Goal: Information Seeking & Learning: Learn about a topic

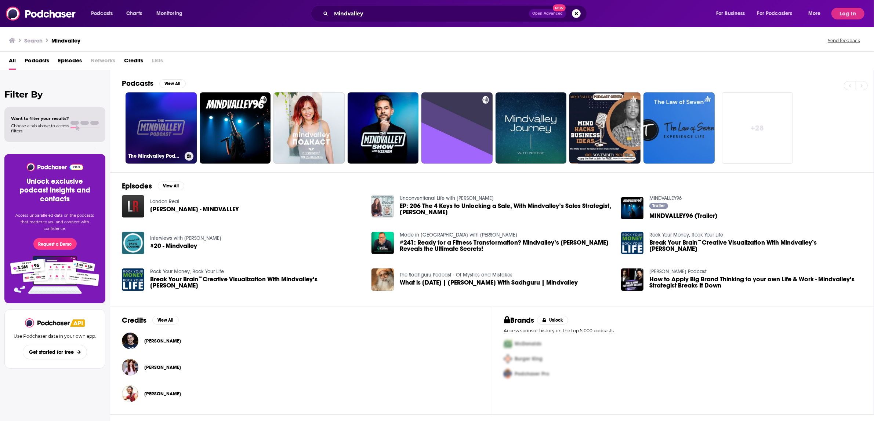
click at [173, 131] on link "The Mindvalley Podcast" at bounding box center [160, 127] width 71 height 71
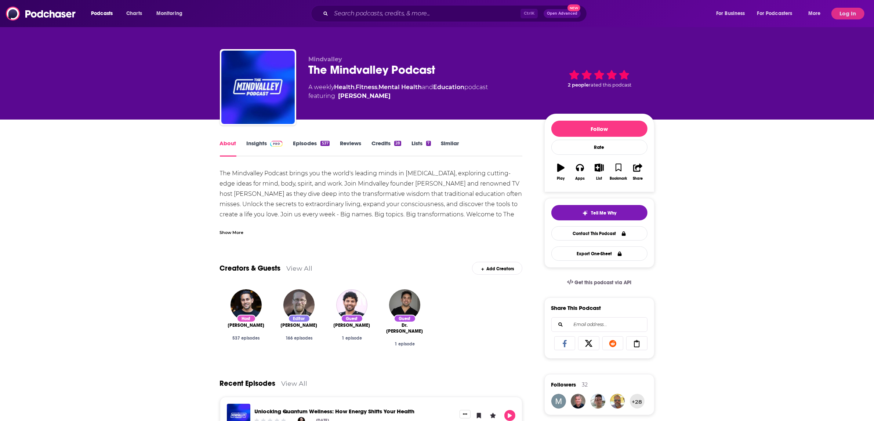
click at [353, 69] on div "The Mindvalley Podcast" at bounding box center [421, 70] width 224 height 14
copy h1 "The Mindvalley Podcast"
click at [240, 233] on div "Show More" at bounding box center [232, 232] width 24 height 7
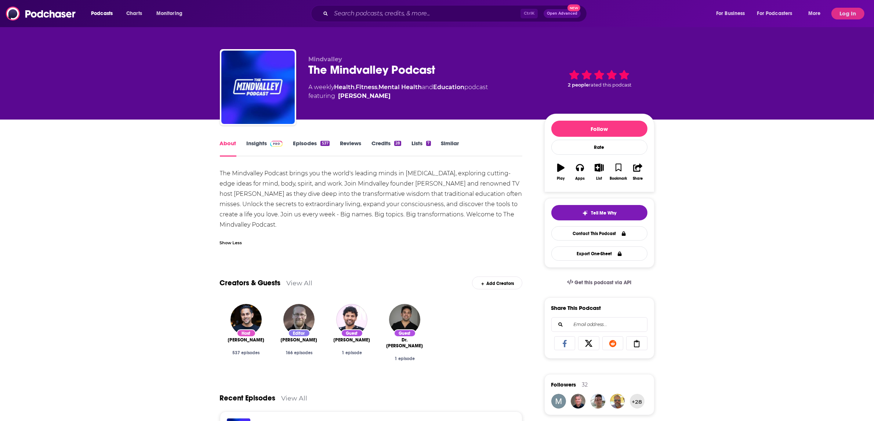
drag, startPoint x: 211, startPoint y: 172, endPoint x: 316, endPoint y: 221, distance: 115.2
copy div "The Mindvalley Podcast brings you the world's leading minds in [MEDICAL_DATA], …"
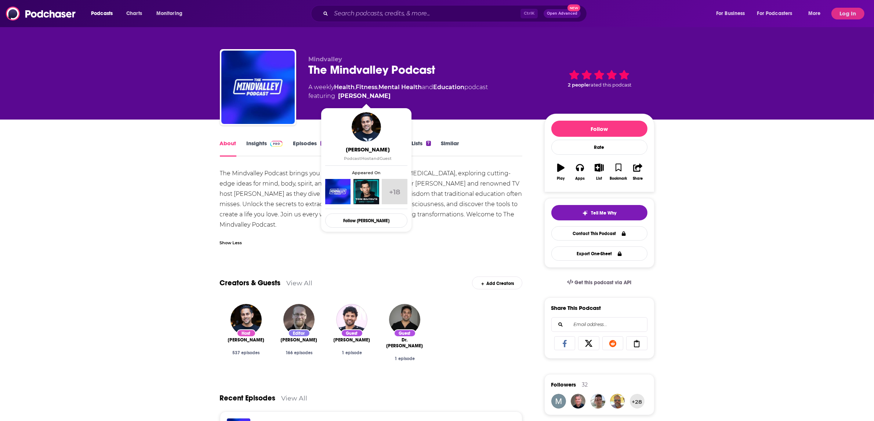
drag, startPoint x: 398, startPoint y: 96, endPoint x: 390, endPoint y: 98, distance: 8.6
click at [390, 98] on span "featuring [PERSON_NAME]" at bounding box center [398, 96] width 179 height 9
copy span "[PERSON_NAME]"
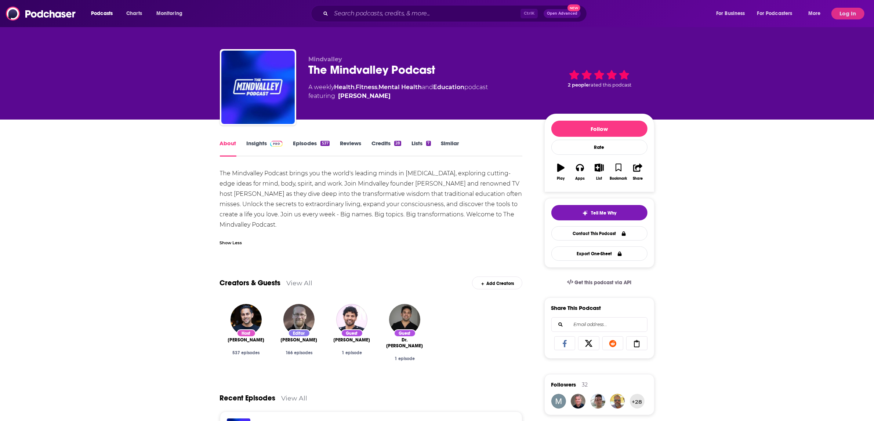
click at [333, 74] on div "The Mindvalley Podcast" at bounding box center [421, 70] width 224 height 14
copy h1 "The Mindvalley Podcast"
click at [262, 144] on link "Insights" at bounding box center [265, 148] width 36 height 17
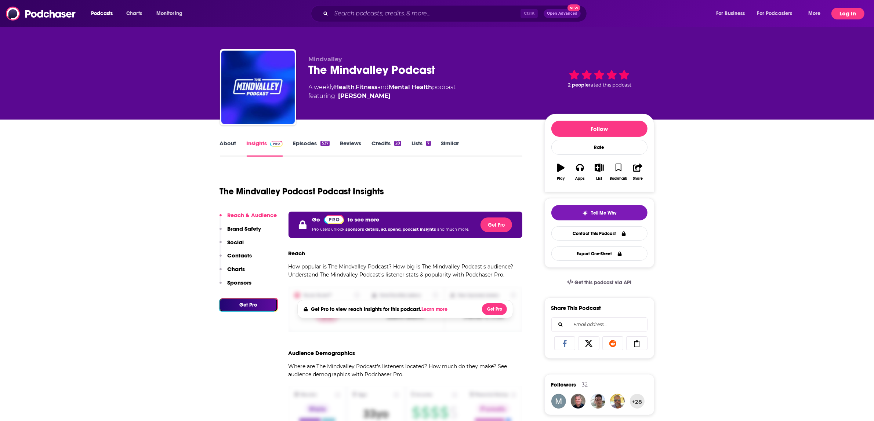
click at [850, 14] on button "Log In" at bounding box center [847, 14] width 33 height 12
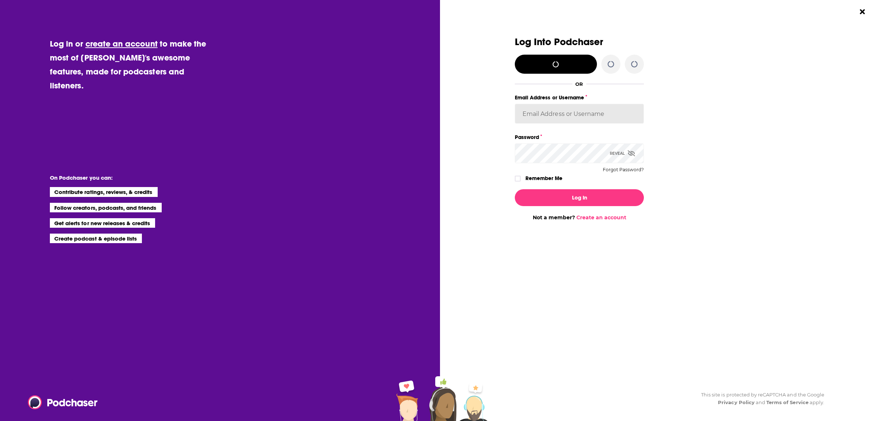
type input "bethwouldknow"
click at [555, 195] on button "Log In" at bounding box center [579, 197] width 129 height 17
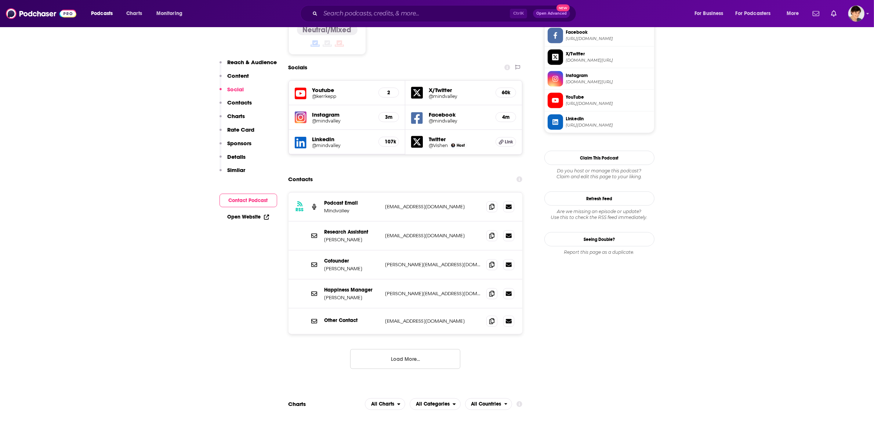
scroll to position [642, 0]
click at [494, 200] on span at bounding box center [491, 205] width 11 height 11
click at [352, 17] on input "Search podcasts, credits, & more..." at bounding box center [414, 14] width 189 height 12
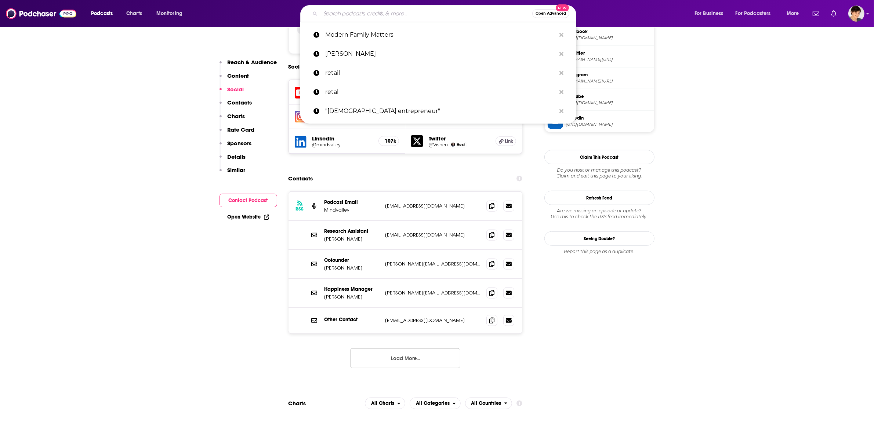
paste input "[PERSON_NAME]"
type input "[PERSON_NAME]"
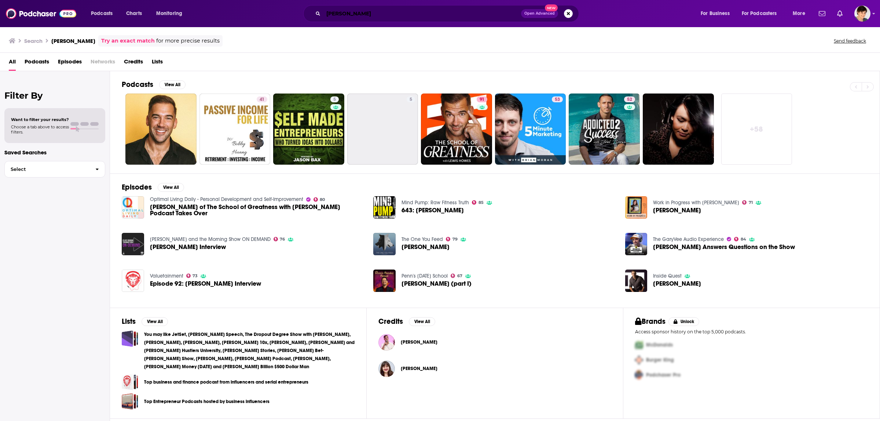
click at [351, 11] on input "[PERSON_NAME]" at bounding box center [423, 14] width 198 height 12
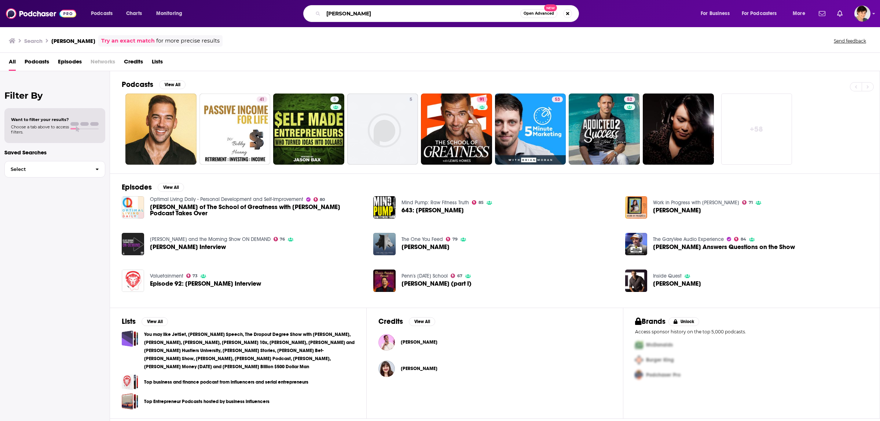
drag, startPoint x: 378, startPoint y: 19, endPoint x: 347, endPoint y: 18, distance: 30.8
click at [347, 18] on input "[PERSON_NAME]" at bounding box center [422, 14] width 197 height 12
click at [442, 143] on link "91 The School of Greatness" at bounding box center [456, 129] width 71 height 71
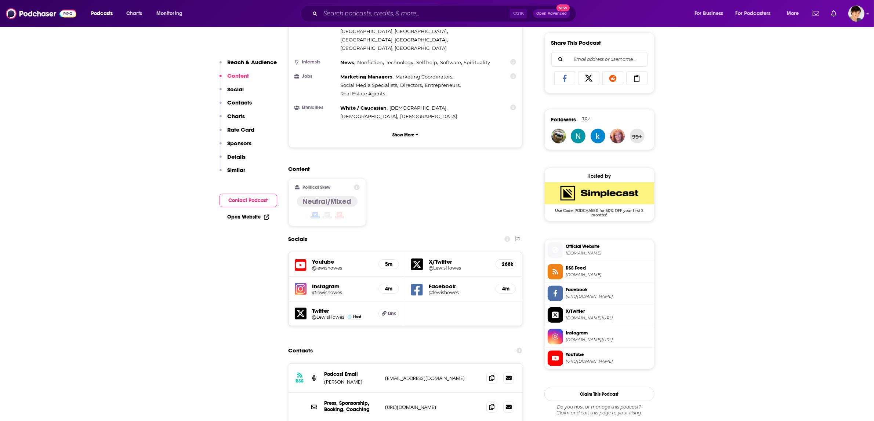
scroll to position [504, 0]
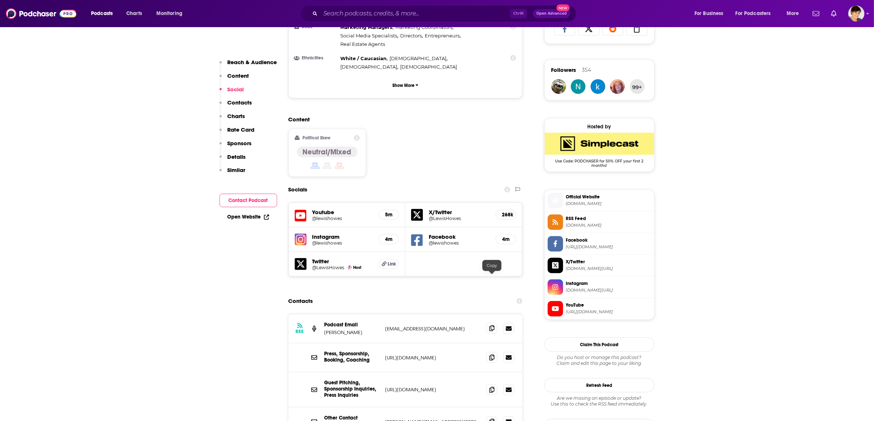
click at [491, 325] on icon at bounding box center [491, 328] width 5 height 6
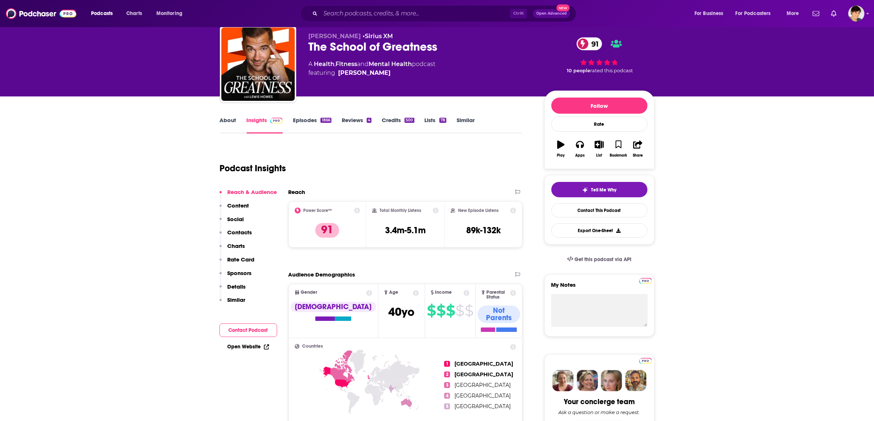
scroll to position [0, 0]
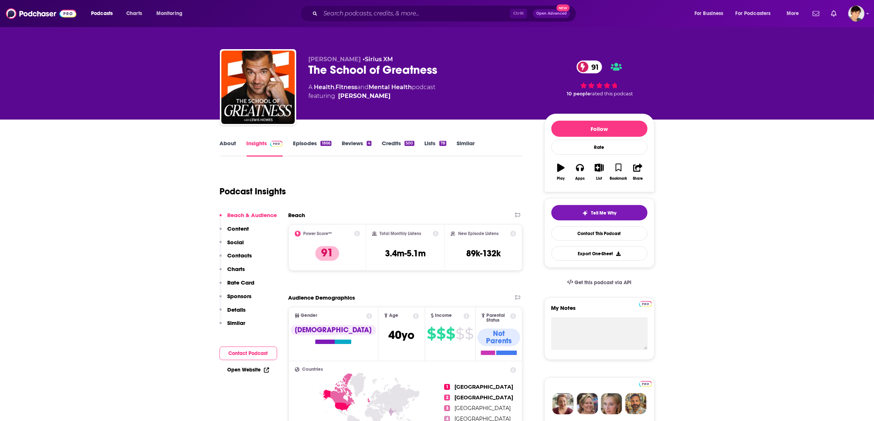
click at [373, 72] on div "The School of Greatness 91" at bounding box center [421, 70] width 224 height 14
copy div "The School of Greatness 91"
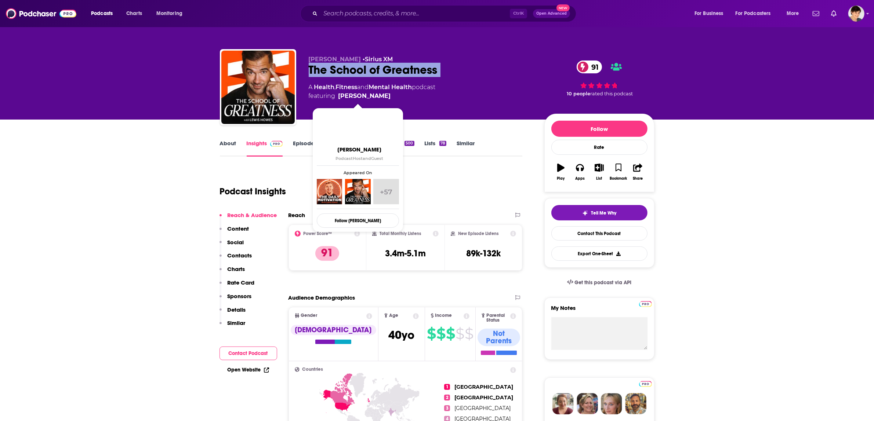
drag, startPoint x: 377, startPoint y: 95, endPoint x: 362, endPoint y: 96, distance: 14.7
click at [362, 96] on span "featuring [PERSON_NAME]" at bounding box center [372, 96] width 127 height 9
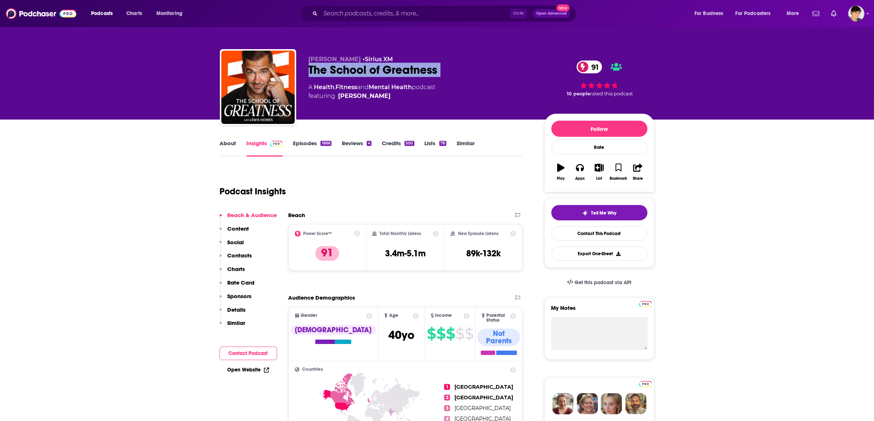
click at [400, 97] on span "featuring [PERSON_NAME]" at bounding box center [372, 96] width 127 height 9
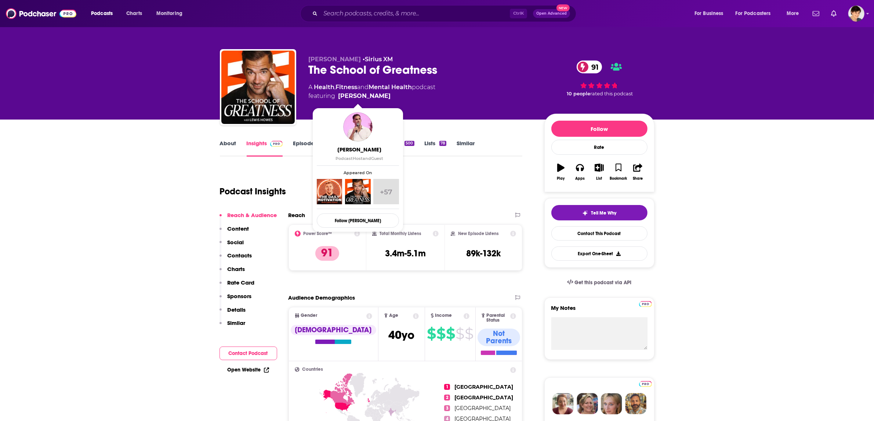
copy span "[PERSON_NAME]"
drag, startPoint x: 385, startPoint y: 95, endPoint x: 377, endPoint y: 95, distance: 8.1
click at [377, 95] on span "featuring [PERSON_NAME]" at bounding box center [372, 96] width 127 height 9
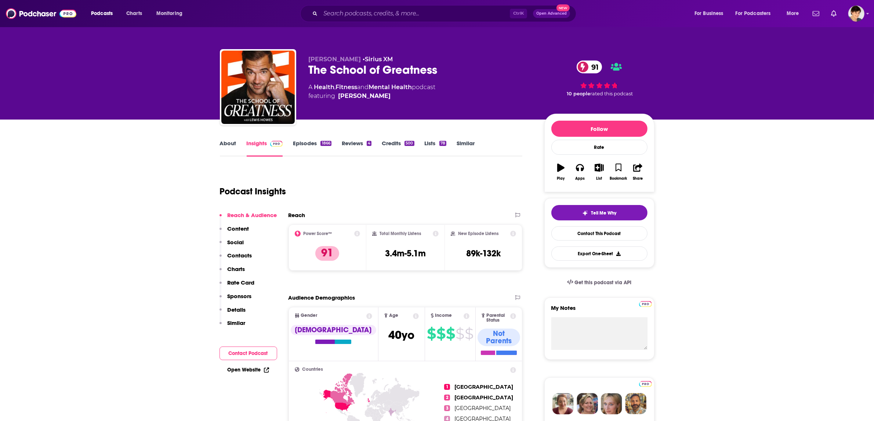
click at [231, 140] on link "About" at bounding box center [228, 148] width 17 height 17
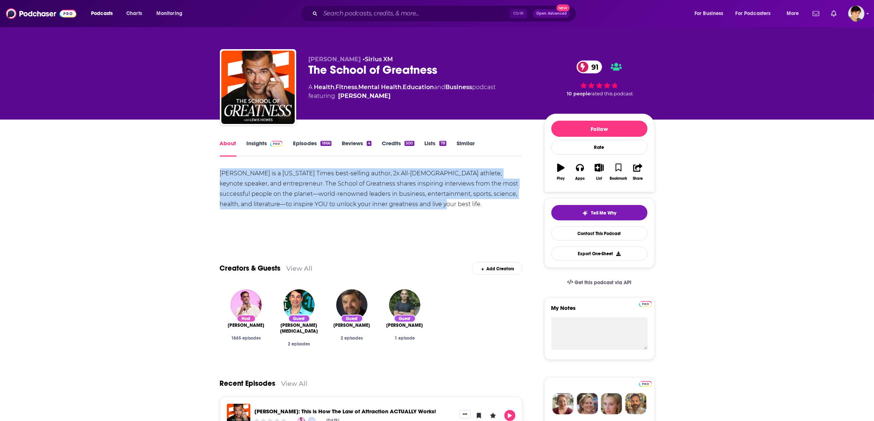
copy div "[PERSON_NAME] is a [US_STATE] Times best-selling author, 2x All-[DEMOGRAPHIC_DA…"
drag, startPoint x: 253, startPoint y: 180, endPoint x: 213, endPoint y: 172, distance: 41.1
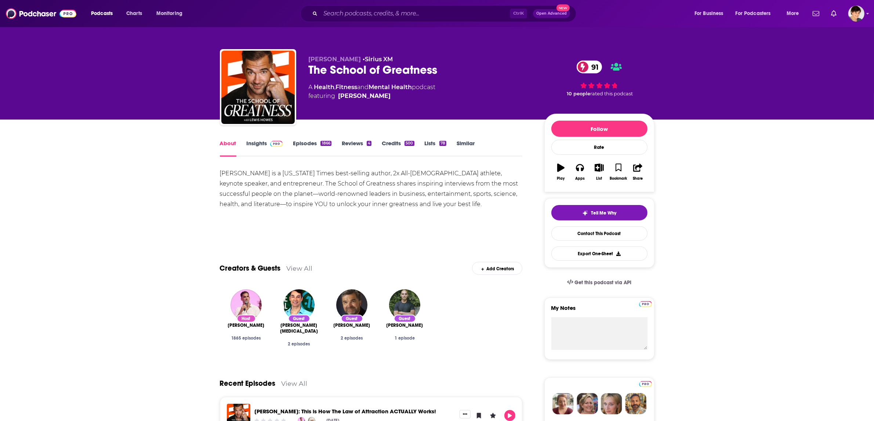
click at [391, 68] on div "The School of Greatness 91" at bounding box center [421, 70] width 224 height 14
copy div "The School of Greatness 91"
click at [346, 14] on input "Search podcasts, credits, & more..." at bounding box center [414, 14] width 189 height 12
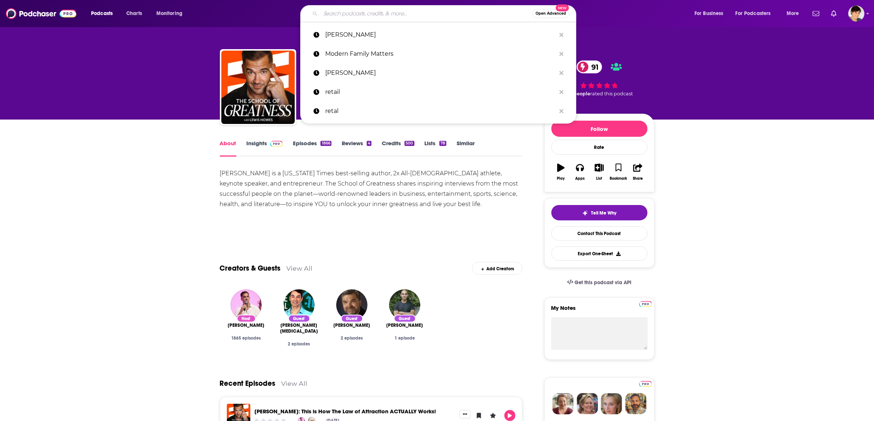
paste input "Oprah"
type input "Oprah"
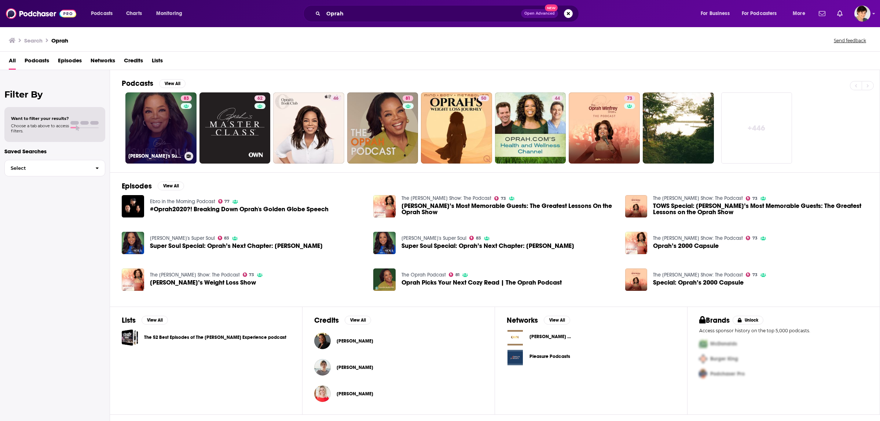
click at [167, 136] on link "83 [PERSON_NAME]'s Super Soul" at bounding box center [160, 127] width 71 height 71
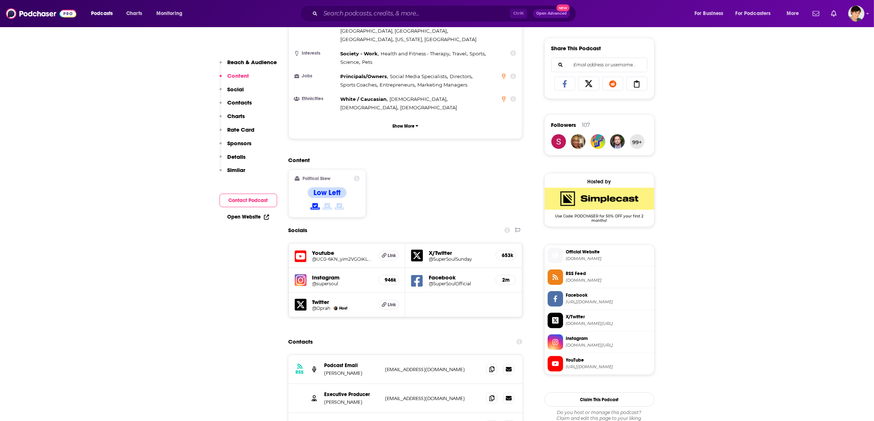
scroll to position [504, 0]
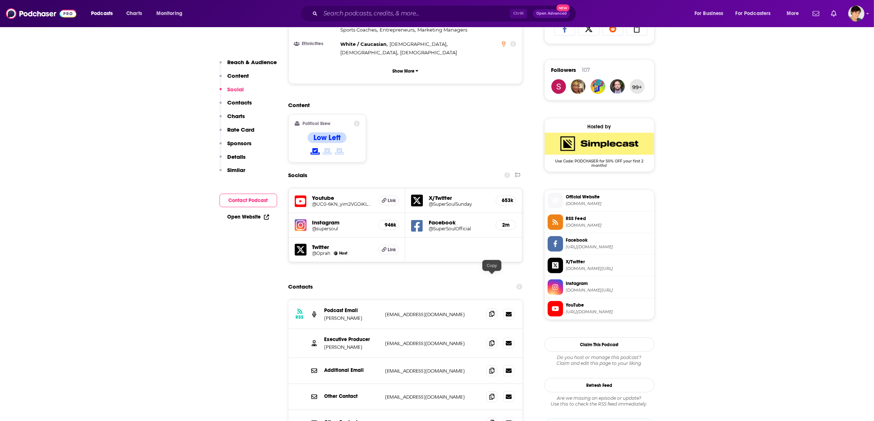
click at [492, 311] on icon at bounding box center [491, 314] width 5 height 6
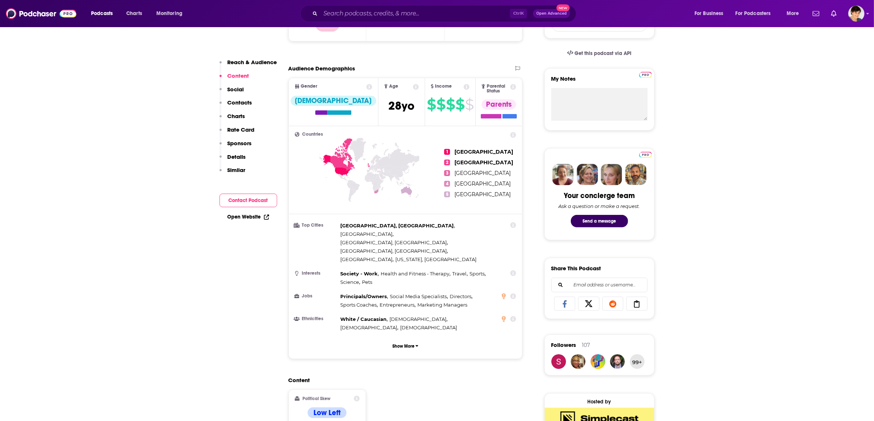
scroll to position [0, 0]
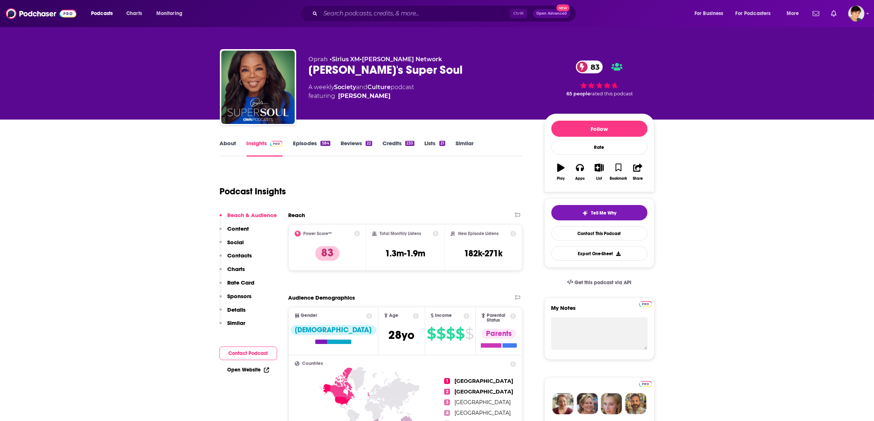
click at [353, 77] on div "Oprah • Sirius XM • [PERSON_NAME] Network [PERSON_NAME]'s Super Soul 83 A weekl…" at bounding box center [421, 85] width 224 height 59
click at [354, 68] on div "[PERSON_NAME]'s Super Soul 83" at bounding box center [421, 70] width 224 height 14
copy div "[PERSON_NAME]'s Super Soul 83"
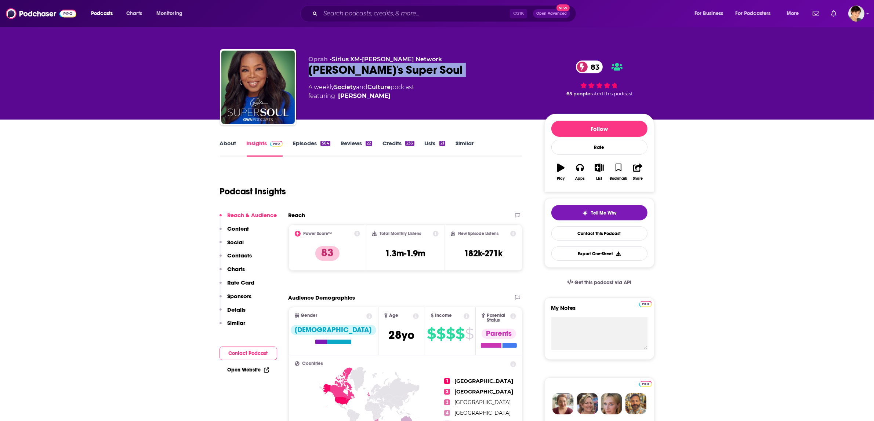
click at [230, 142] on link "About" at bounding box center [228, 148] width 17 height 17
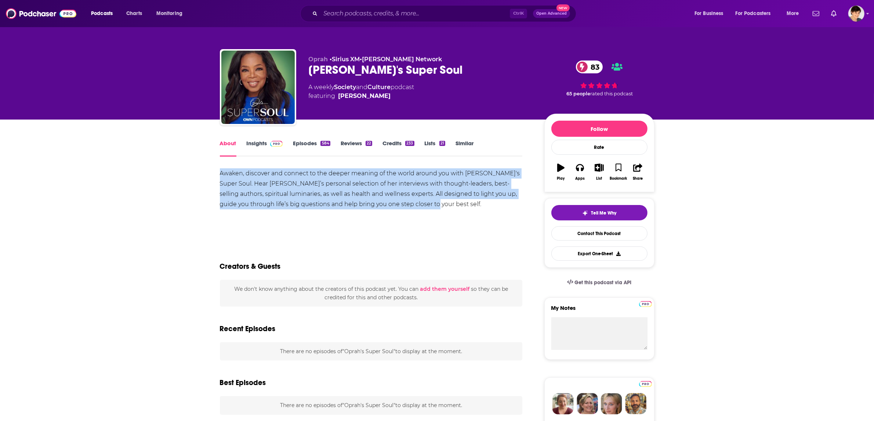
copy div "Awaken, discover and connect to the deeper meaning of the world around you with…"
drag, startPoint x: 421, startPoint y: 204, endPoint x: 219, endPoint y: 170, distance: 205.0
click at [220, 170] on div "Awaken, discover and connect to the deeper meaning of the world around you with…" at bounding box center [371, 188] width 303 height 41
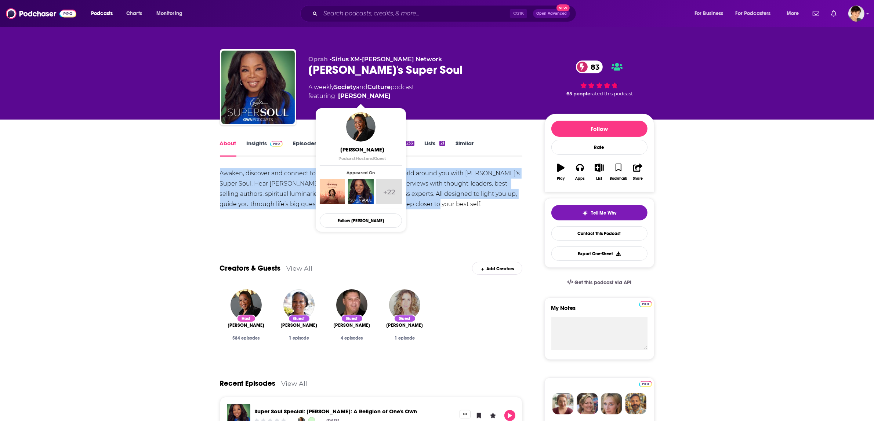
drag, startPoint x: 364, startPoint y: 97, endPoint x: 358, endPoint y: 98, distance: 5.9
click at [358, 98] on span "featuring [PERSON_NAME]" at bounding box center [362, 96] width 106 height 9
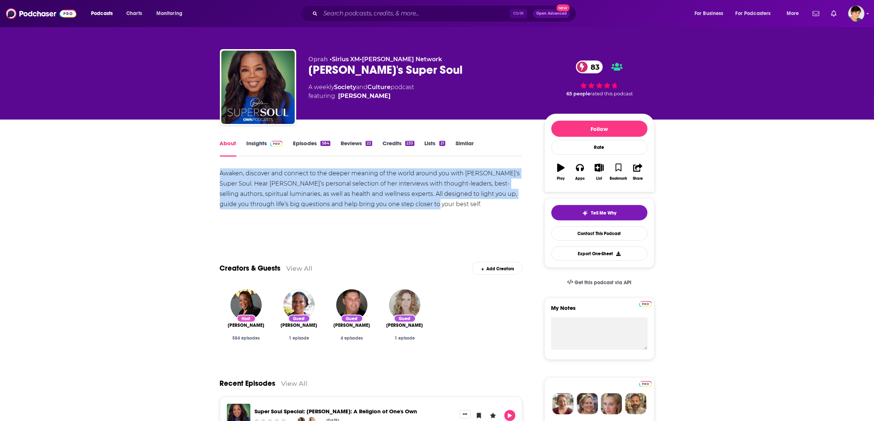
click at [395, 95] on span "featuring [PERSON_NAME]" at bounding box center [362, 96] width 106 height 9
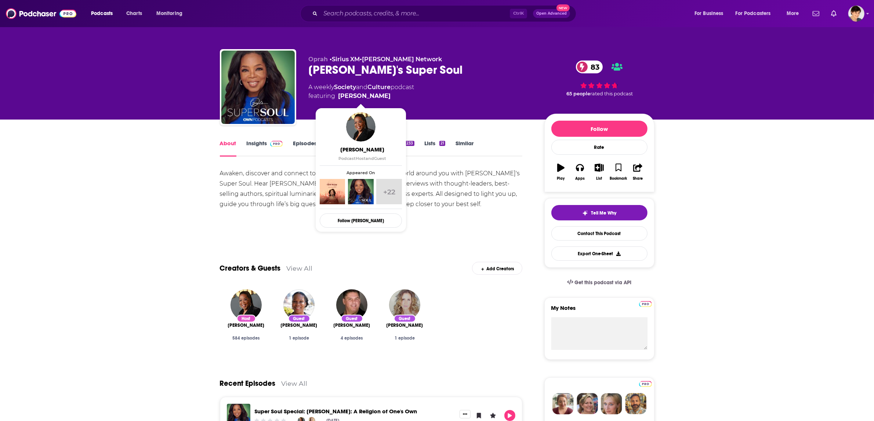
drag, startPoint x: 388, startPoint y: 96, endPoint x: 382, endPoint y: 97, distance: 6.1
click at [382, 97] on span "featuring [PERSON_NAME]" at bounding box center [362, 96] width 106 height 9
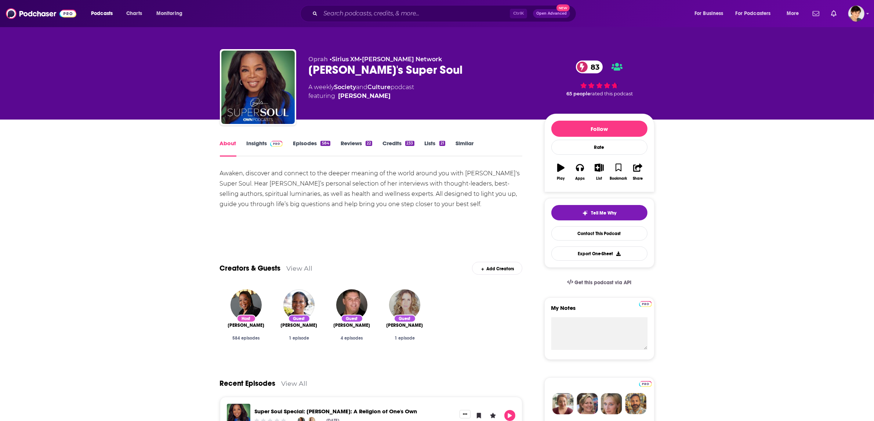
click at [380, 75] on div "[PERSON_NAME]'s Super Soul 83" at bounding box center [421, 70] width 224 height 14
click at [380, 74] on div "[PERSON_NAME]'s Super Soul 83" at bounding box center [421, 70] width 224 height 14
click at [342, 13] on input "Search podcasts, credits, & more..." at bounding box center [414, 14] width 189 height 12
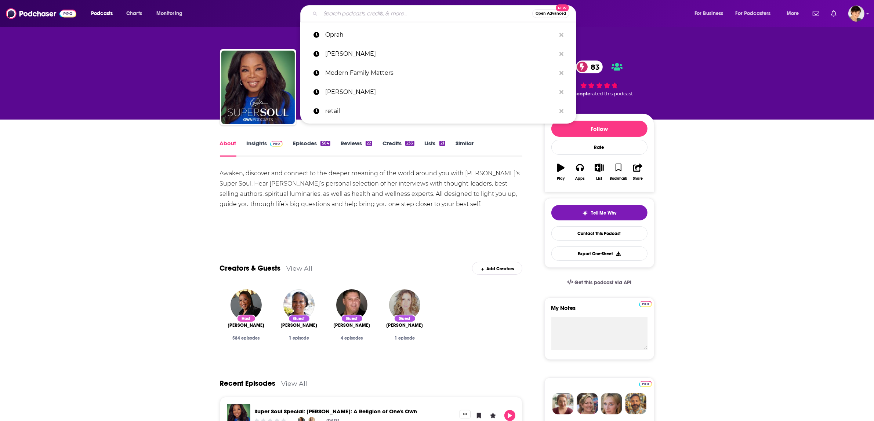
paste input "[PERSON_NAME]"
type input "[PERSON_NAME]"
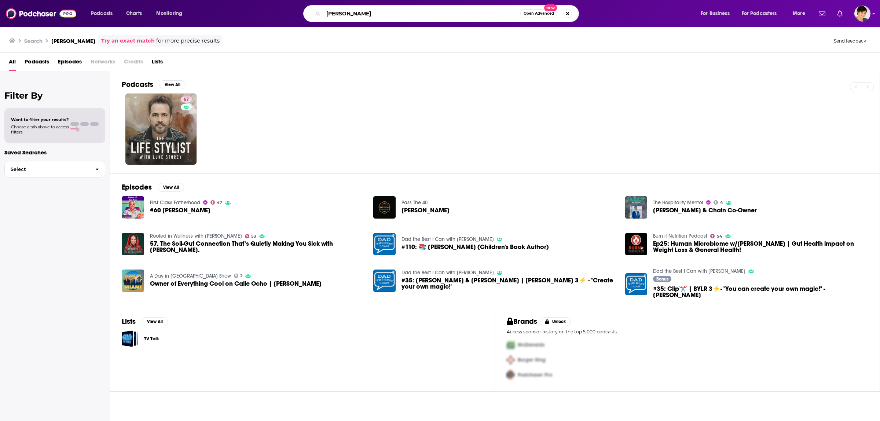
click at [367, 11] on input "[PERSON_NAME]" at bounding box center [422, 14] width 197 height 12
paste input "Silicon Valley Girl"
type input "Silicon Valley Girl"
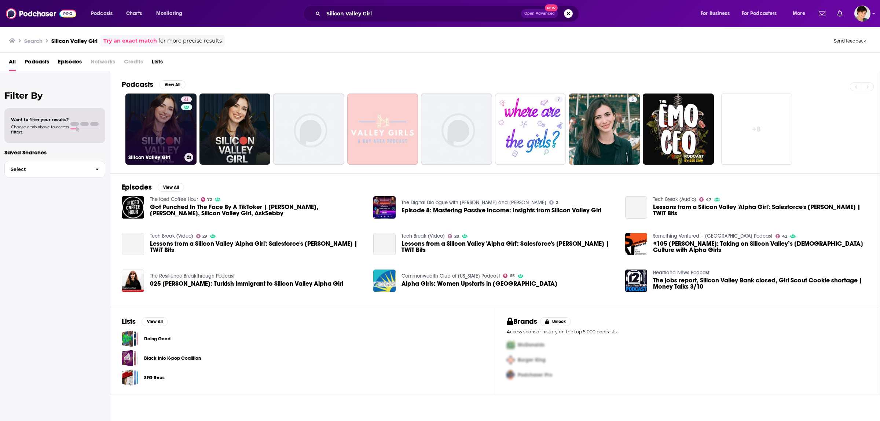
click at [158, 117] on link "41 Silicon Valley Girl" at bounding box center [160, 129] width 71 height 71
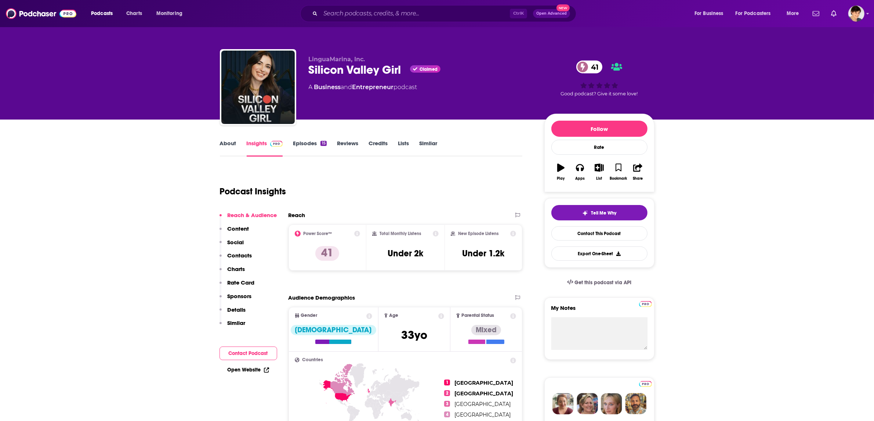
click at [366, 70] on div "Silicon Valley Girl Claimed 41" at bounding box center [421, 70] width 224 height 14
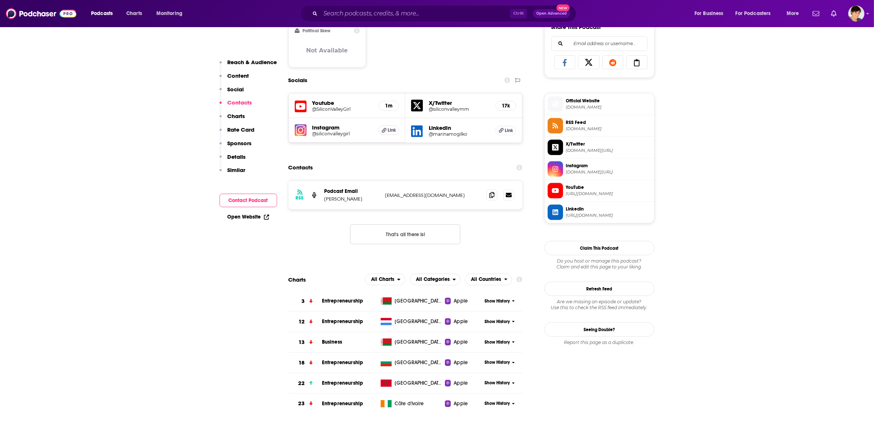
scroll to position [596, 0]
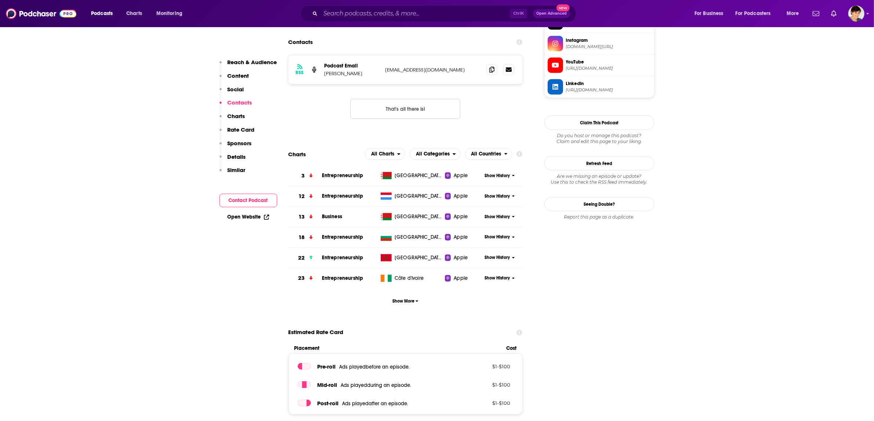
click at [481, 70] on div "RSS Podcast Email [PERSON_NAME] [EMAIL_ADDRESS][DOMAIN_NAME] [EMAIL_ADDRESS][DO…" at bounding box center [405, 69] width 234 height 29
click at [487, 70] on span at bounding box center [491, 69] width 11 height 11
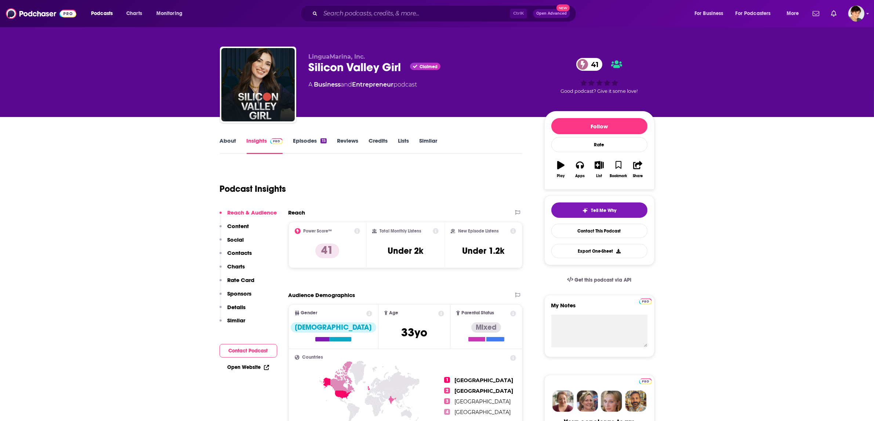
scroll to position [0, 0]
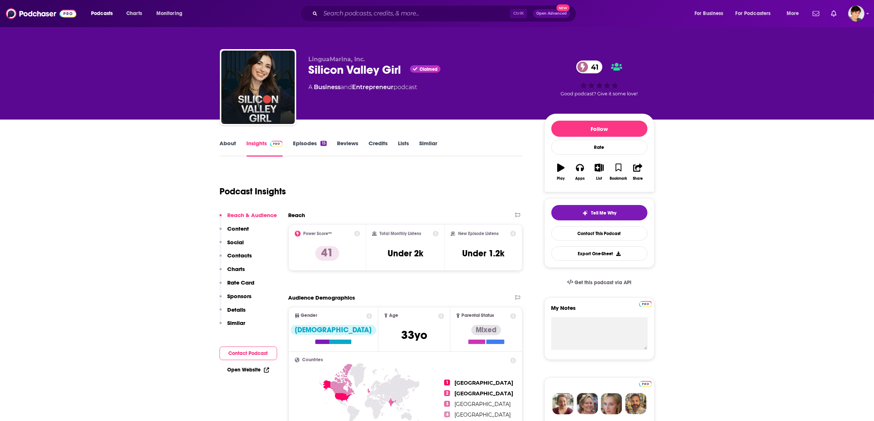
click at [226, 142] on link "About" at bounding box center [228, 148] width 17 height 17
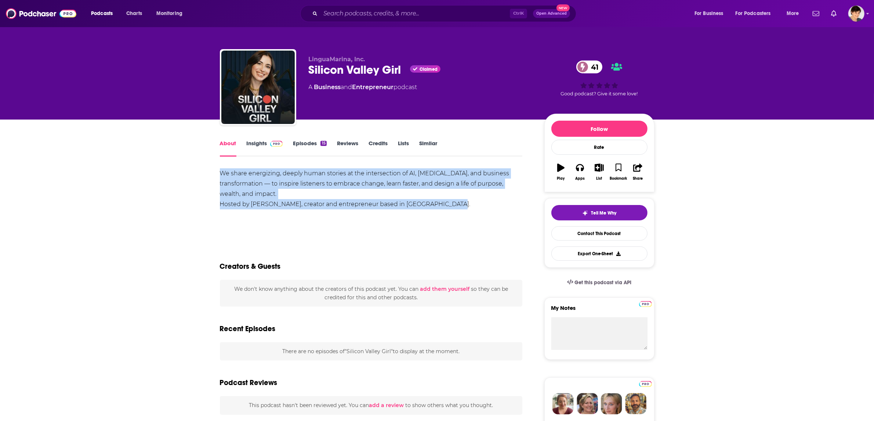
drag, startPoint x: 453, startPoint y: 207, endPoint x: 209, endPoint y: 176, distance: 245.6
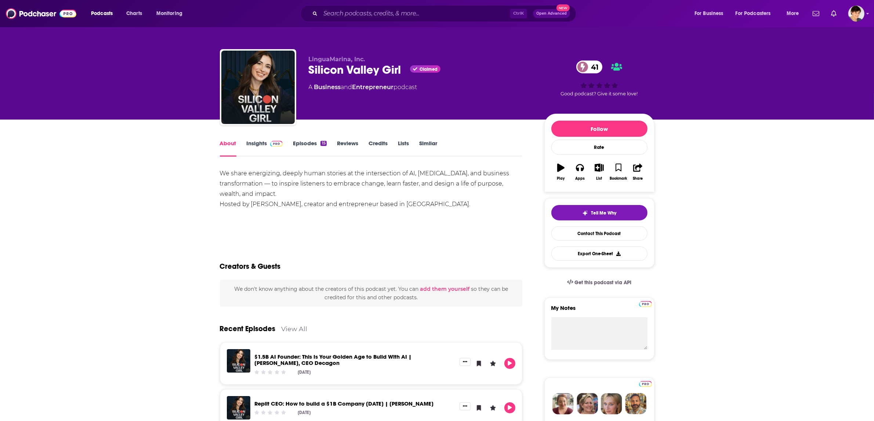
click at [339, 91] on div "A Business and Entrepreneur podcast" at bounding box center [363, 87] width 109 height 9
drag, startPoint x: 252, startPoint y: 204, endPoint x: 294, endPoint y: 207, distance: 42.3
click at [294, 207] on div "We share energizing, deeply human stories at the intersection of AI, [MEDICAL_D…" at bounding box center [371, 188] width 303 height 41
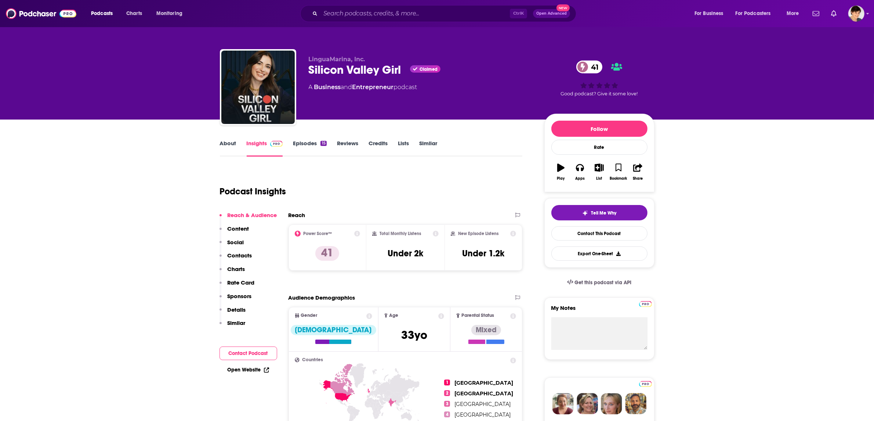
click at [228, 142] on link "About" at bounding box center [228, 148] width 17 height 17
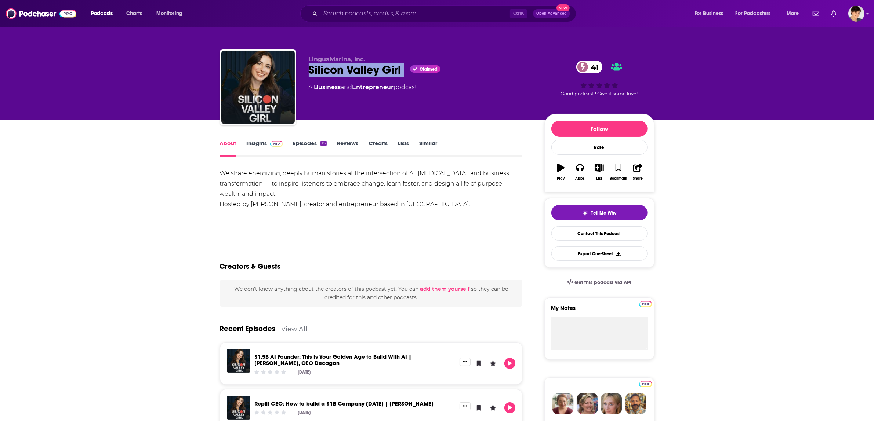
drag, startPoint x: 331, startPoint y: 74, endPoint x: 405, endPoint y: 74, distance: 74.5
click at [405, 74] on div "LinguaMarina, Inc. Silicon Valley Girl Claimed 41 A Business and Entrepreneur p…" at bounding box center [437, 88] width 434 height 79
copy div "Silicon Valley Girl"
click at [360, 70] on div "Silicon Valley Girl Claimed 41" at bounding box center [421, 70] width 224 height 14
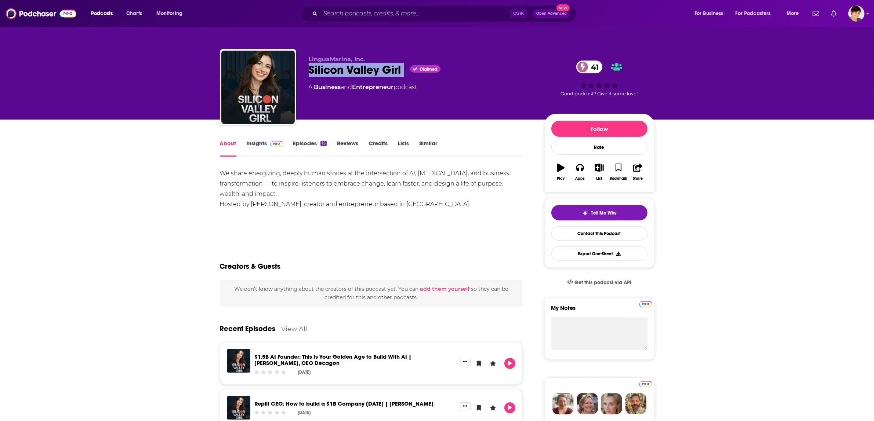
click at [360, 70] on div "Silicon Valley Girl Claimed 41" at bounding box center [421, 70] width 224 height 14
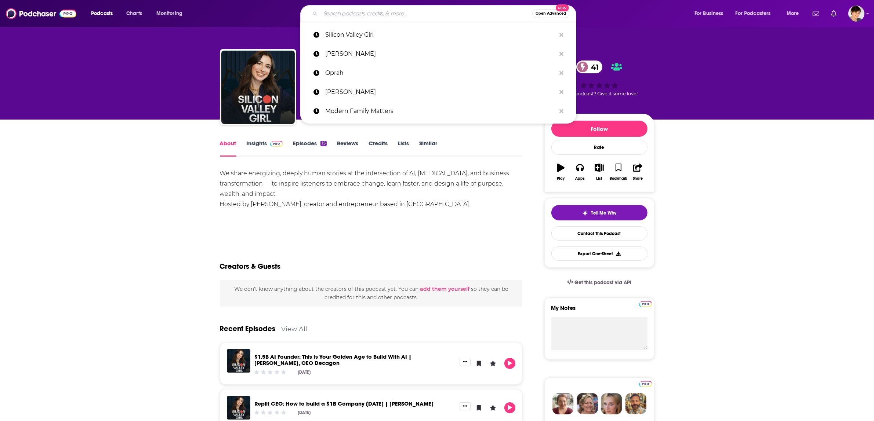
click at [331, 12] on input "Search podcasts, credits, & more..." at bounding box center [426, 14] width 212 height 12
paste input "DOAC"
type input "DOAC"
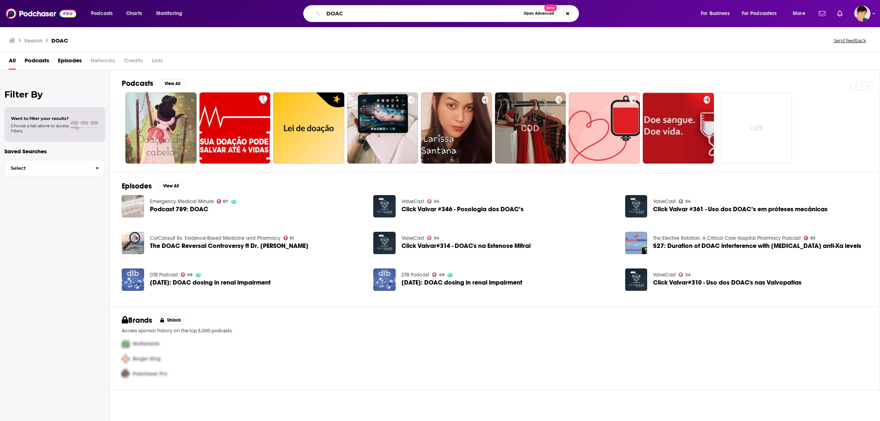
drag, startPoint x: 339, startPoint y: 13, endPoint x: 302, endPoint y: 12, distance: 37.1
click at [302, 12] on div "DOAC Open Advanced New" at bounding box center [449, 13] width 490 height 17
paste input "The Diary of a CEO"
type input "The Diary of a CEO"
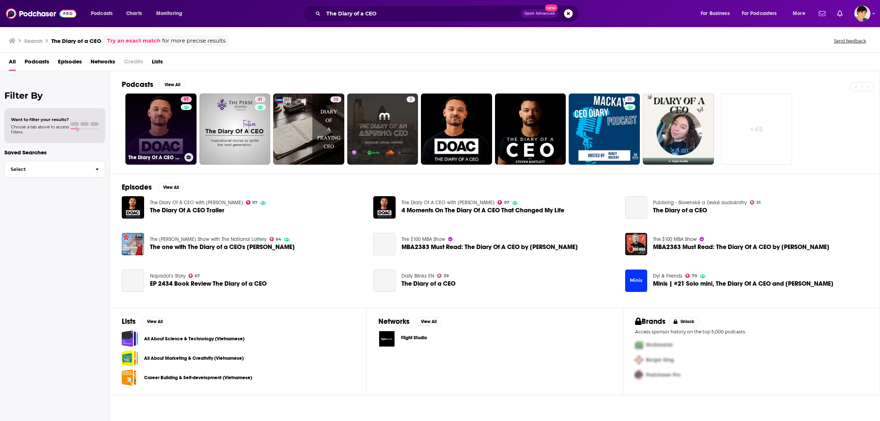
click at [169, 132] on link "97 The Diary Of A CEO with Steven Bartlett" at bounding box center [160, 129] width 71 height 71
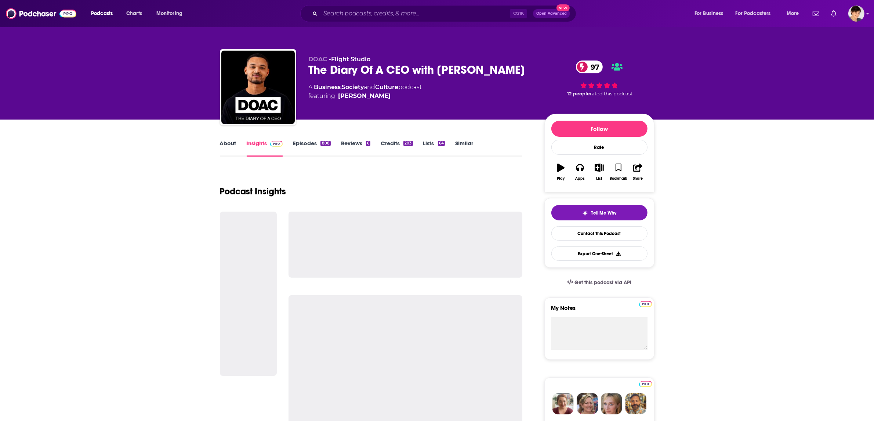
click at [379, 68] on div "The Diary Of A CEO with Steven Bartlett 97" at bounding box center [421, 70] width 224 height 14
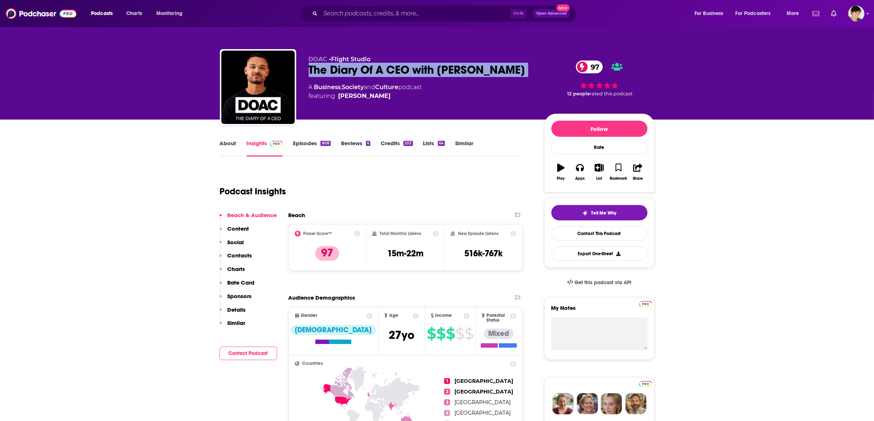
copy div "The Diary Of A CEO with Steven Bartlett 97"
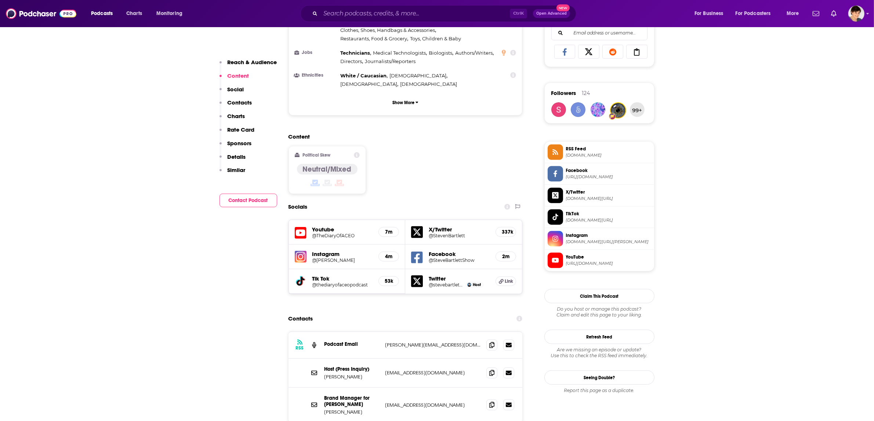
scroll to position [504, 0]
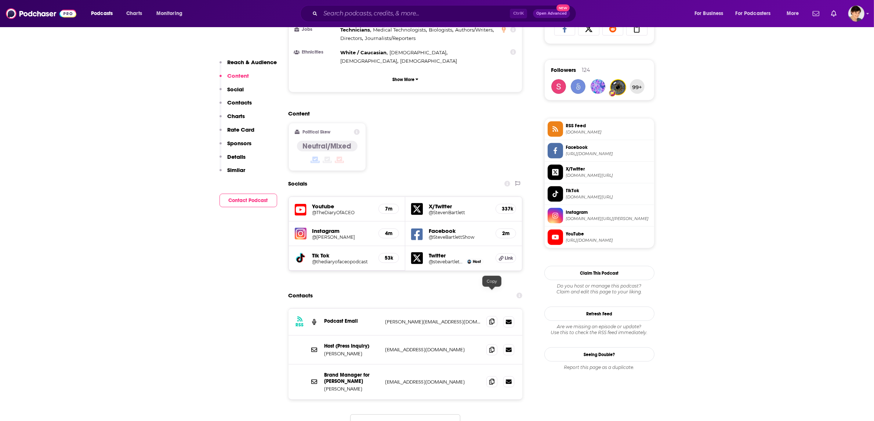
click at [492, 316] on span at bounding box center [491, 321] width 11 height 11
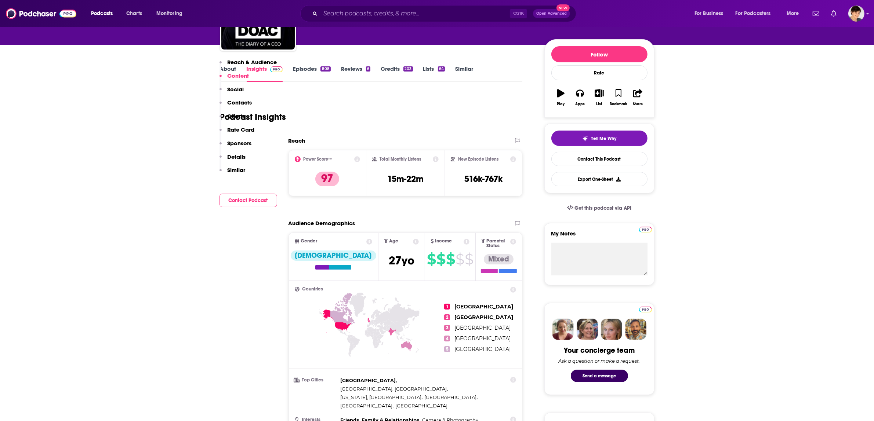
scroll to position [0, 0]
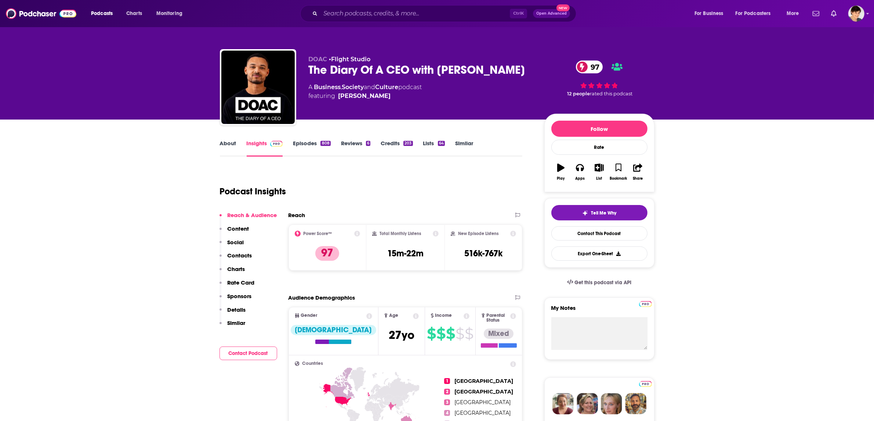
click at [222, 143] on link "About" at bounding box center [228, 148] width 17 height 17
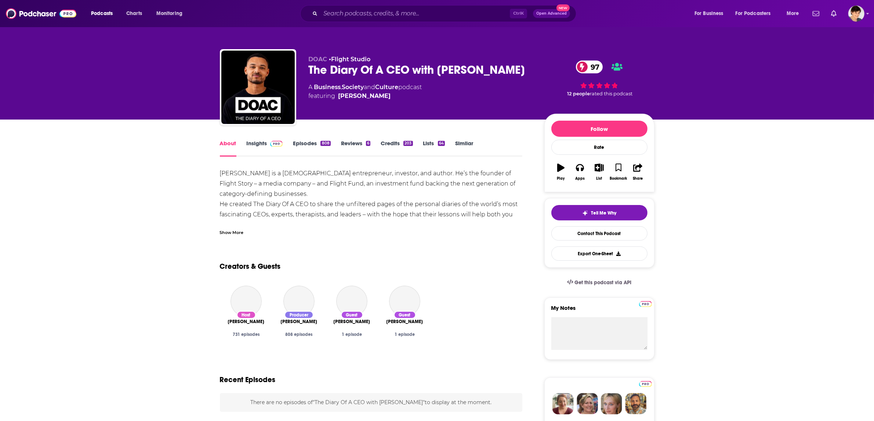
click at [235, 230] on div "Show More" at bounding box center [232, 232] width 24 height 7
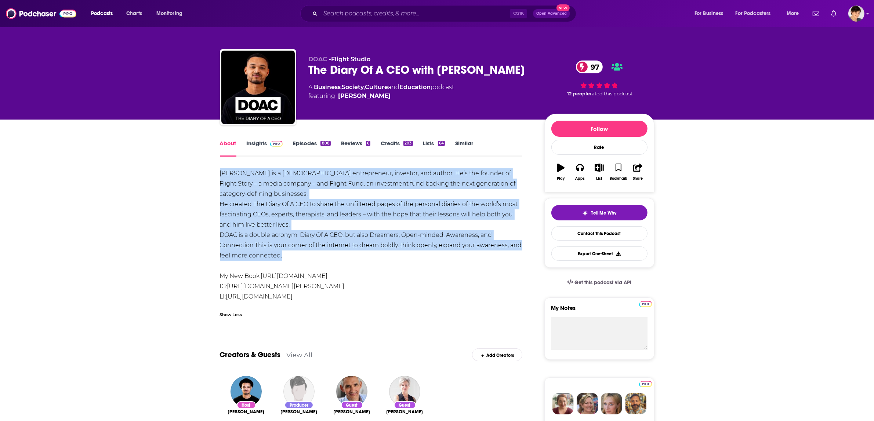
drag, startPoint x: 294, startPoint y: 255, endPoint x: 216, endPoint y: 175, distance: 111.0
copy div "Steven Bartlett is a British entrepreneur, investor, and author. He’s the found…"
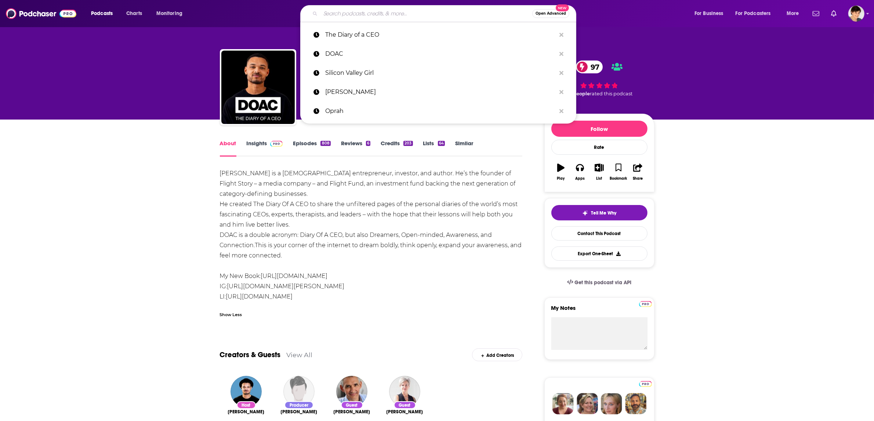
click at [380, 15] on input "Search podcasts, credits, & more..." at bounding box center [426, 14] width 212 height 12
paste input "Mel Robbins"
type input "Mel Robbins"
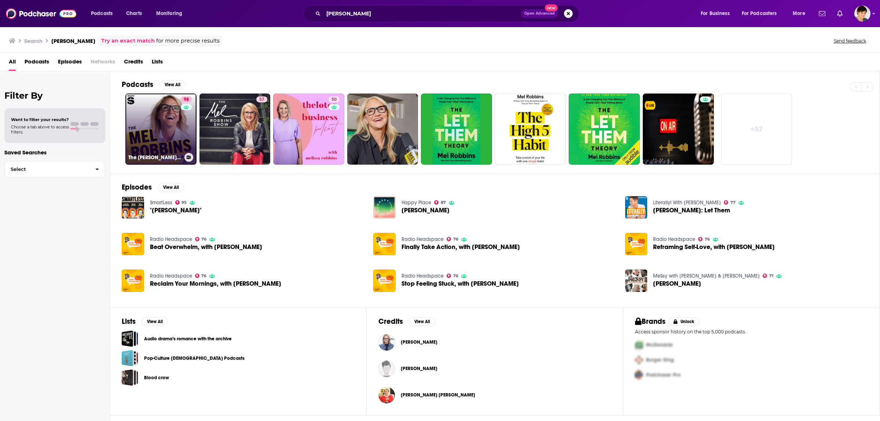
click at [152, 127] on link "98 The Mel Robbins Podcast" at bounding box center [160, 129] width 71 height 71
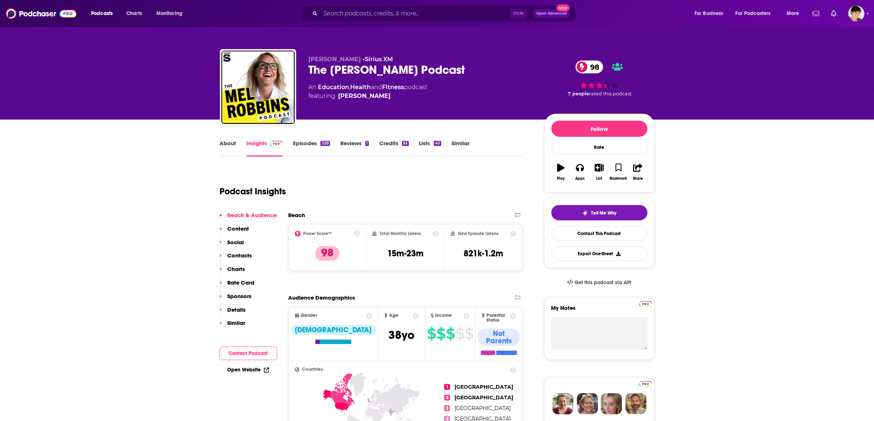
click at [389, 69] on div "The Mel Robbins Podcast 98" at bounding box center [421, 70] width 224 height 14
copy div "The Mel Robbins Podcast 98"
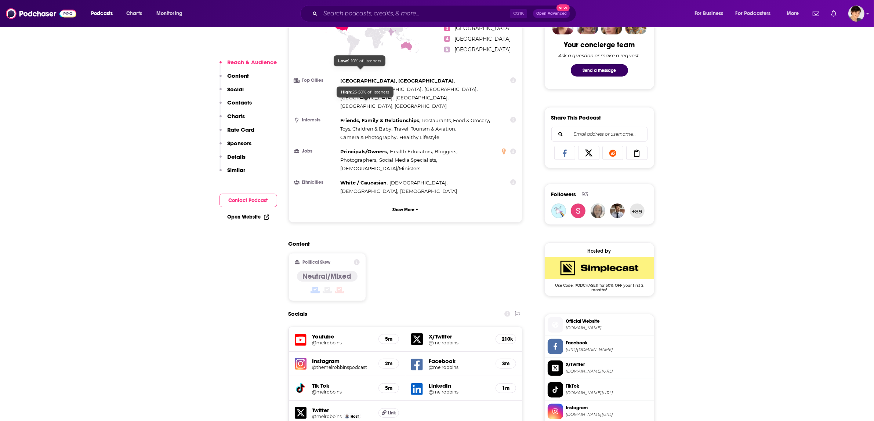
scroll to position [550, 0]
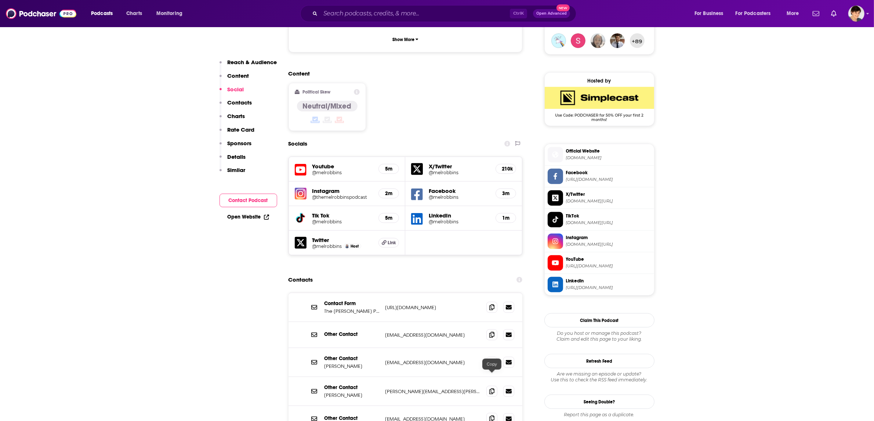
click at [488, 413] on span at bounding box center [491, 418] width 11 height 11
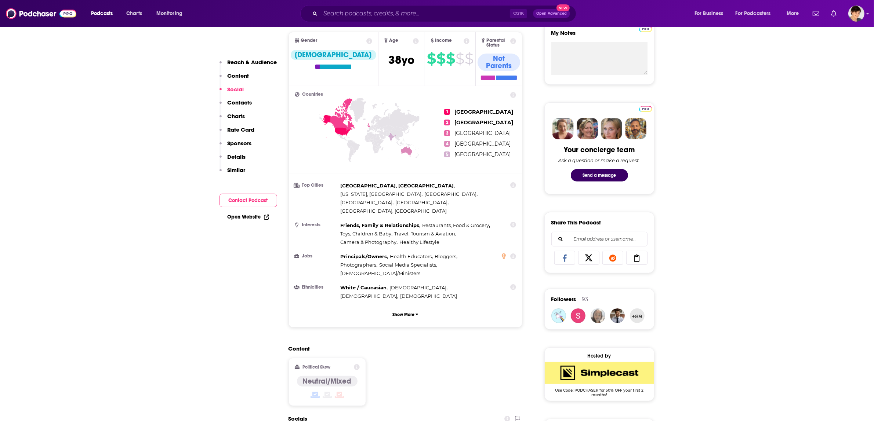
scroll to position [0, 0]
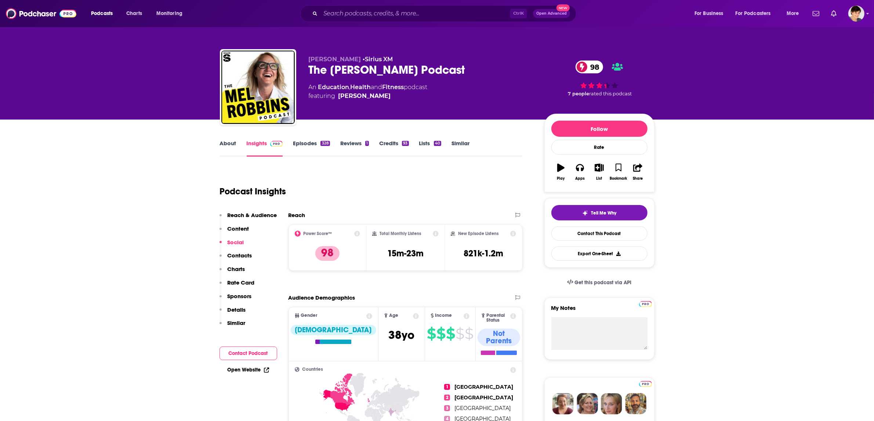
click at [228, 143] on link "About" at bounding box center [228, 148] width 17 height 17
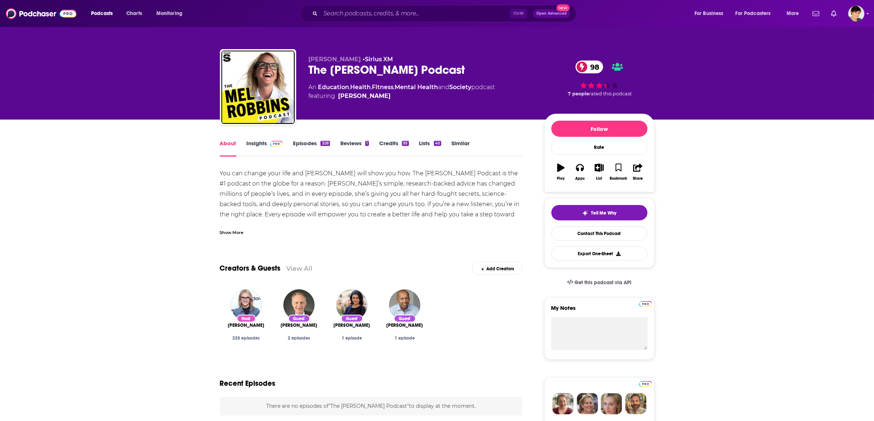
click at [241, 229] on div "Show More" at bounding box center [232, 232] width 24 height 7
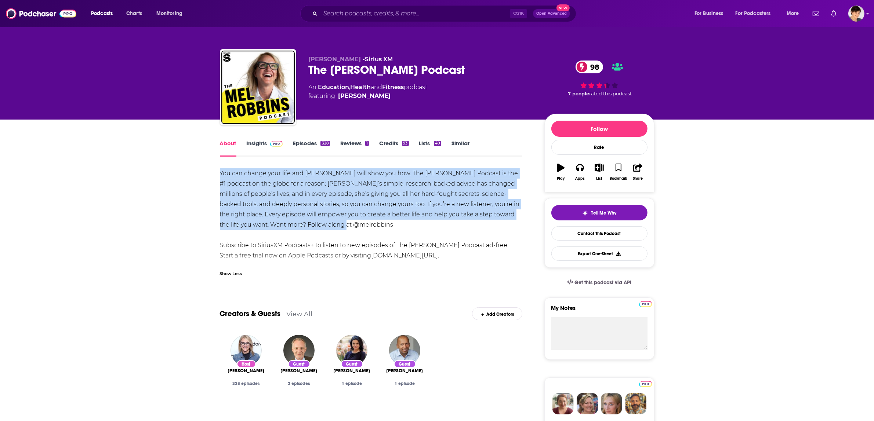
drag, startPoint x: 335, startPoint y: 225, endPoint x: 215, endPoint y: 175, distance: 130.1
copy div "You can change your life and Mel Robbins will show you how. The Mel Robbins Pod…"
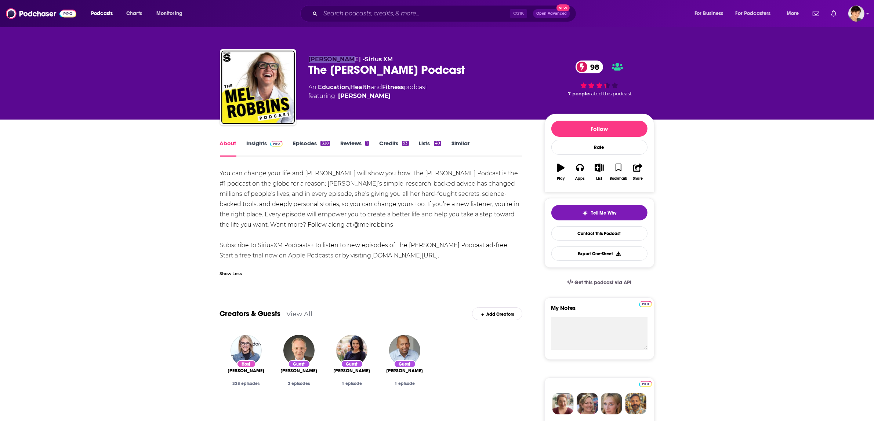
drag, startPoint x: 307, startPoint y: 58, endPoint x: 347, endPoint y: 59, distance: 40.0
click at [347, 59] on div "Mel Robbins • Sirius XM The Mel Robbins Podcast 98 An Education , Health and Fi…" at bounding box center [437, 88] width 434 height 79
copy span "Mel Robbins"
drag, startPoint x: 308, startPoint y: 67, endPoint x: 453, endPoint y: 77, distance: 145.6
click at [453, 77] on div "Mel Robbins • Sirius XM The Mel Robbins Podcast 98 An Education , Health and Fi…" at bounding box center [421, 85] width 224 height 59
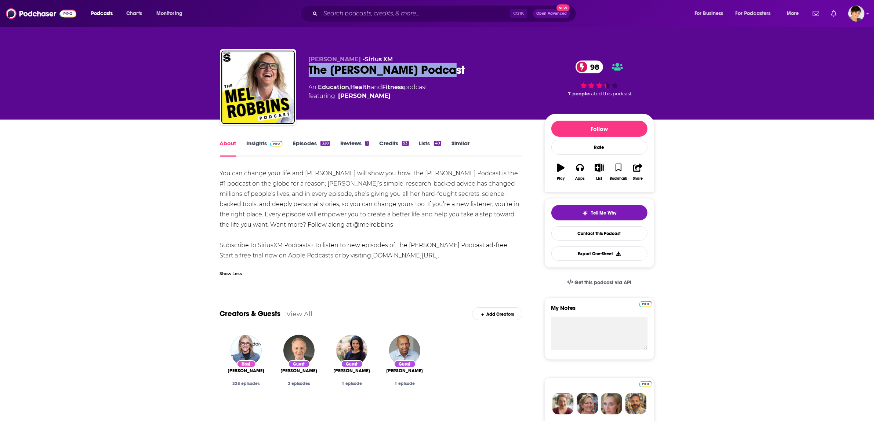
copy h1 "The [PERSON_NAME] Podcast"
